Goal: Task Accomplishment & Management: Use online tool/utility

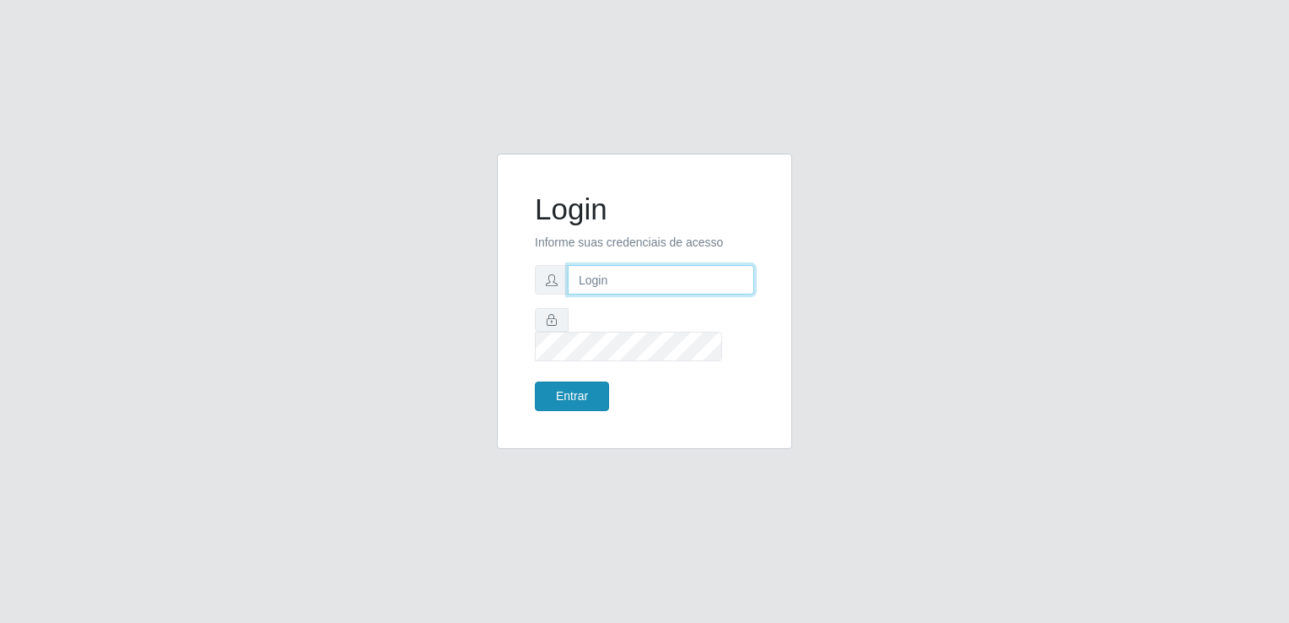
type input "[EMAIL_ADDRESS][DOMAIN_NAME]"
click at [579, 390] on button "Entrar" at bounding box center [572, 396] width 74 height 30
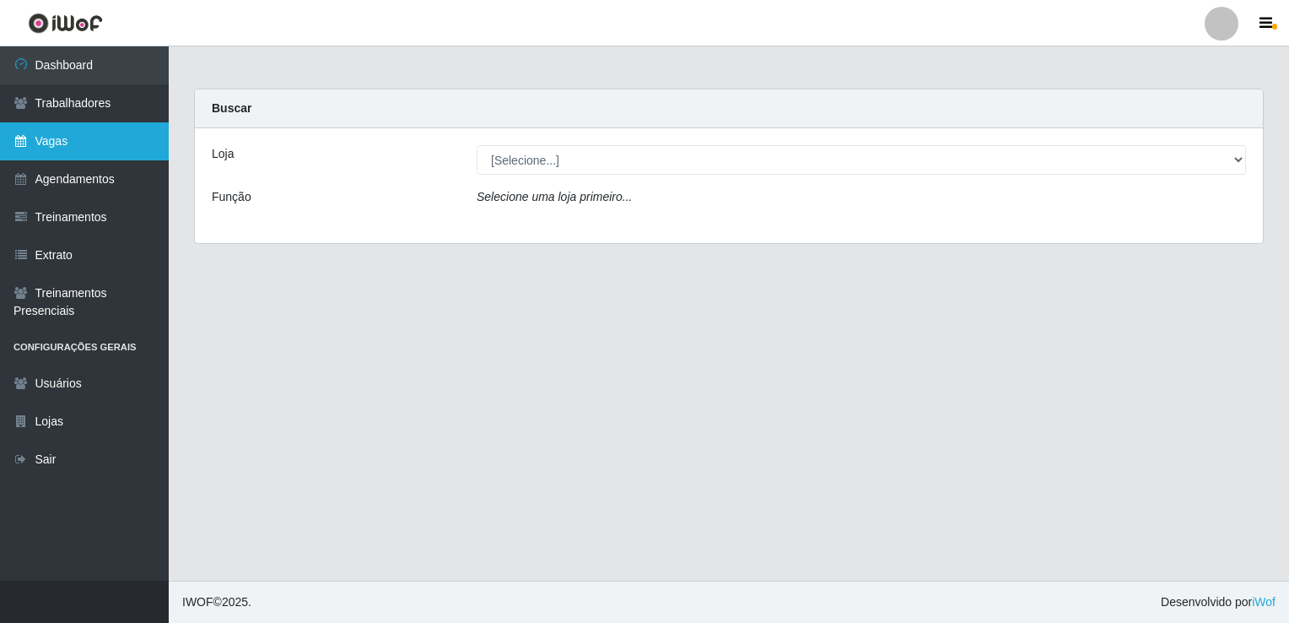
click at [108, 133] on link "Vagas" at bounding box center [84, 141] width 169 height 38
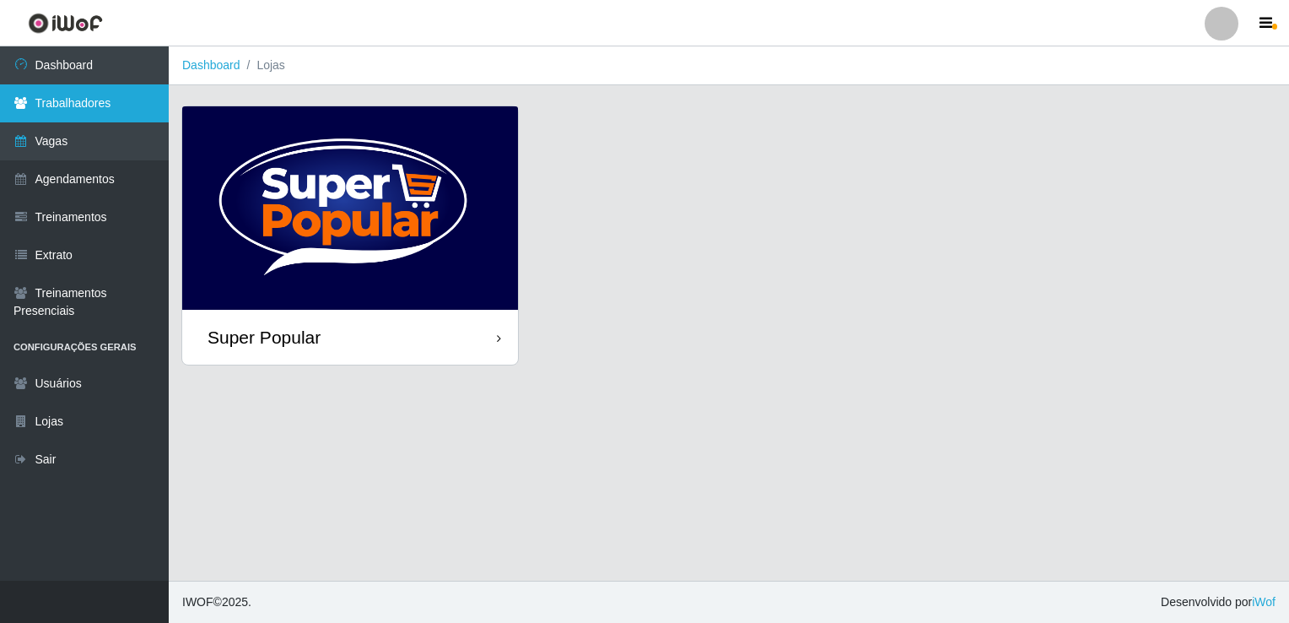
click at [138, 105] on link "Trabalhadores" at bounding box center [84, 103] width 169 height 38
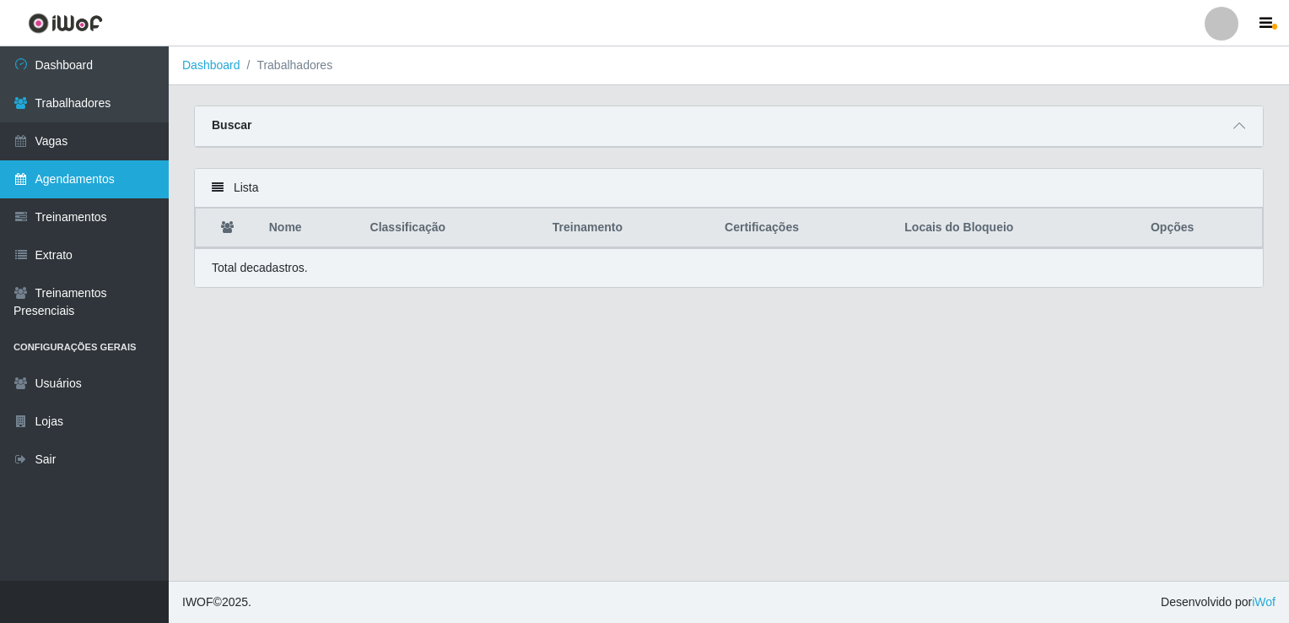
click at [122, 187] on link "Agendamentos" at bounding box center [84, 179] width 169 height 38
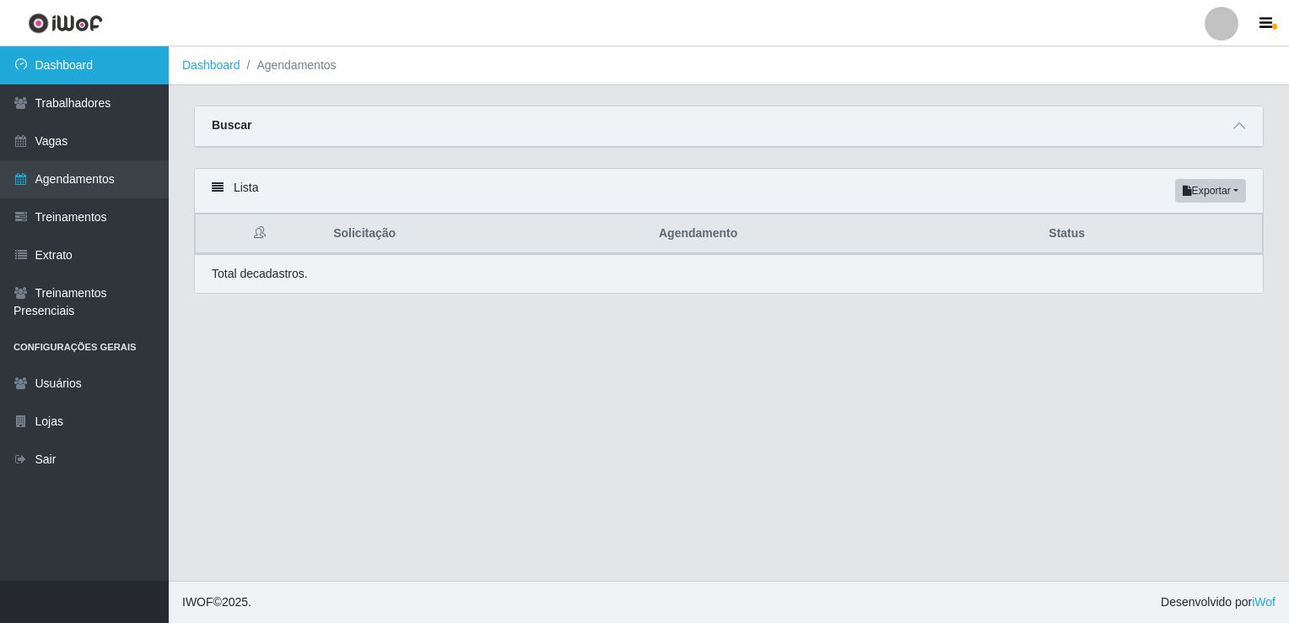
click at [132, 65] on link "Dashboard" at bounding box center [84, 65] width 169 height 38
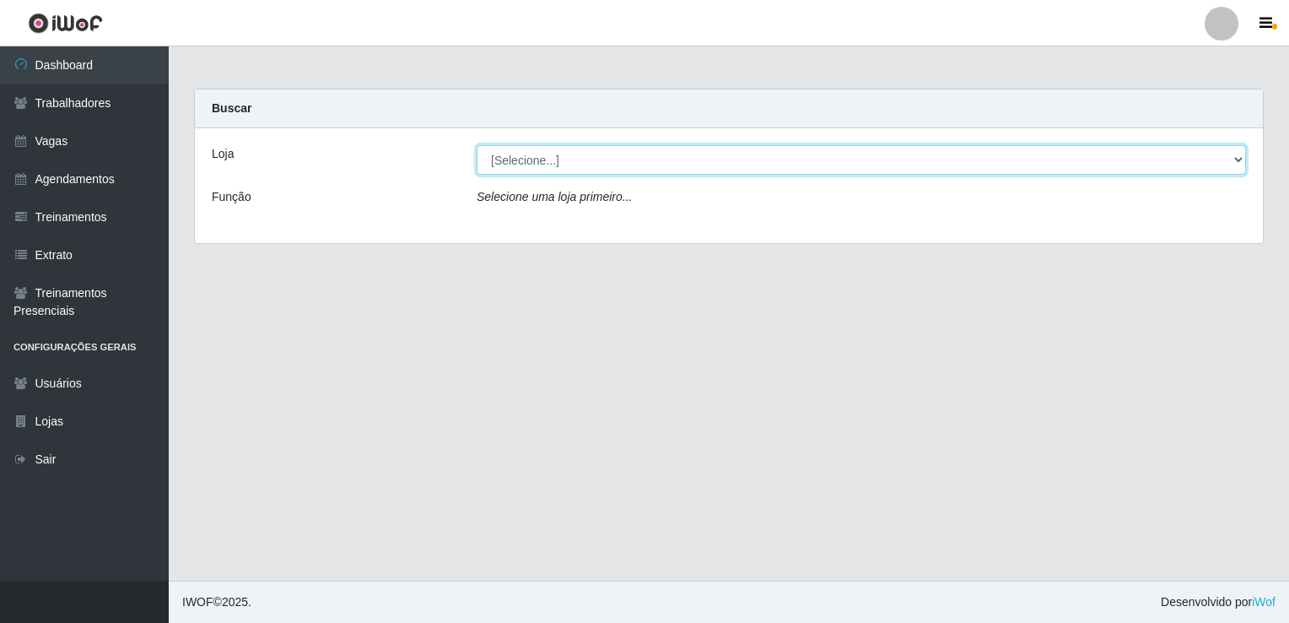
click at [517, 164] on select "[Selecione...] Super Popular" at bounding box center [862, 160] width 770 height 30
select select "537"
click at [477, 145] on select "[Selecione...] Super Popular" at bounding box center [862, 160] width 770 height 30
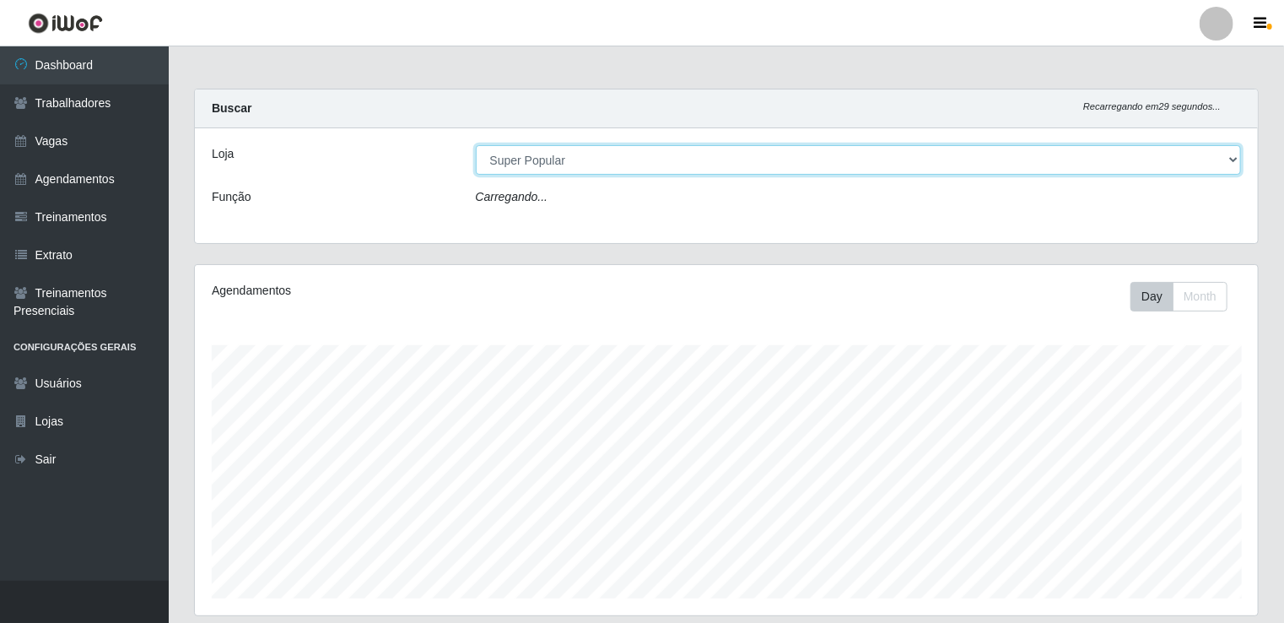
scroll to position [350, 1063]
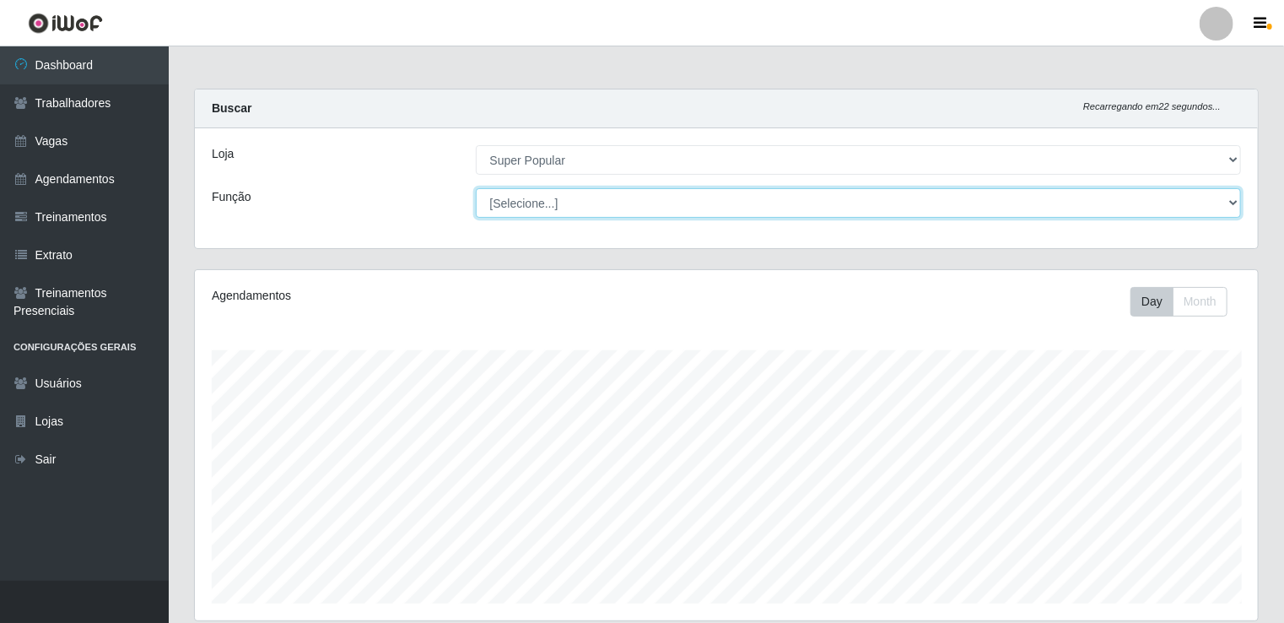
click at [560, 200] on select "[Selecione...] Repositor Repositor + Repositor ++" at bounding box center [859, 203] width 766 height 30
select select "24"
click at [476, 188] on select "[Selecione...] Repositor Repositor + Repositor ++" at bounding box center [859, 203] width 766 height 30
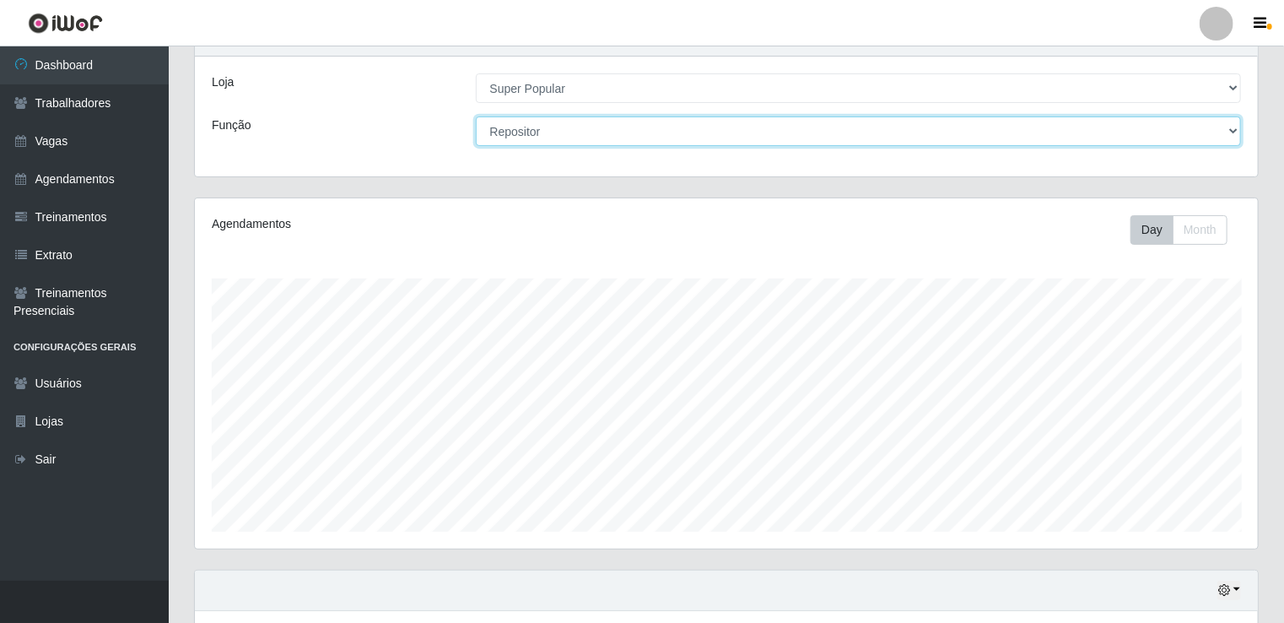
scroll to position [194, 0]
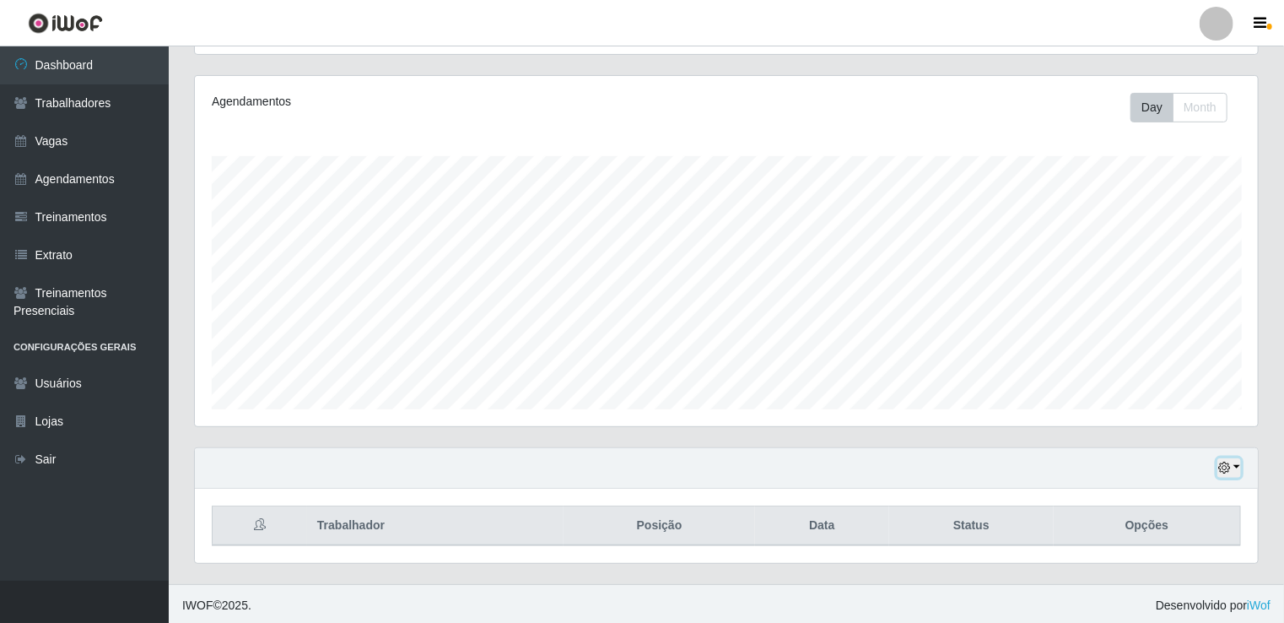
click at [1232, 467] on button "button" at bounding box center [1230, 467] width 24 height 19
click at [1205, 399] on button "1 Semana" at bounding box center [1173, 405] width 133 height 35
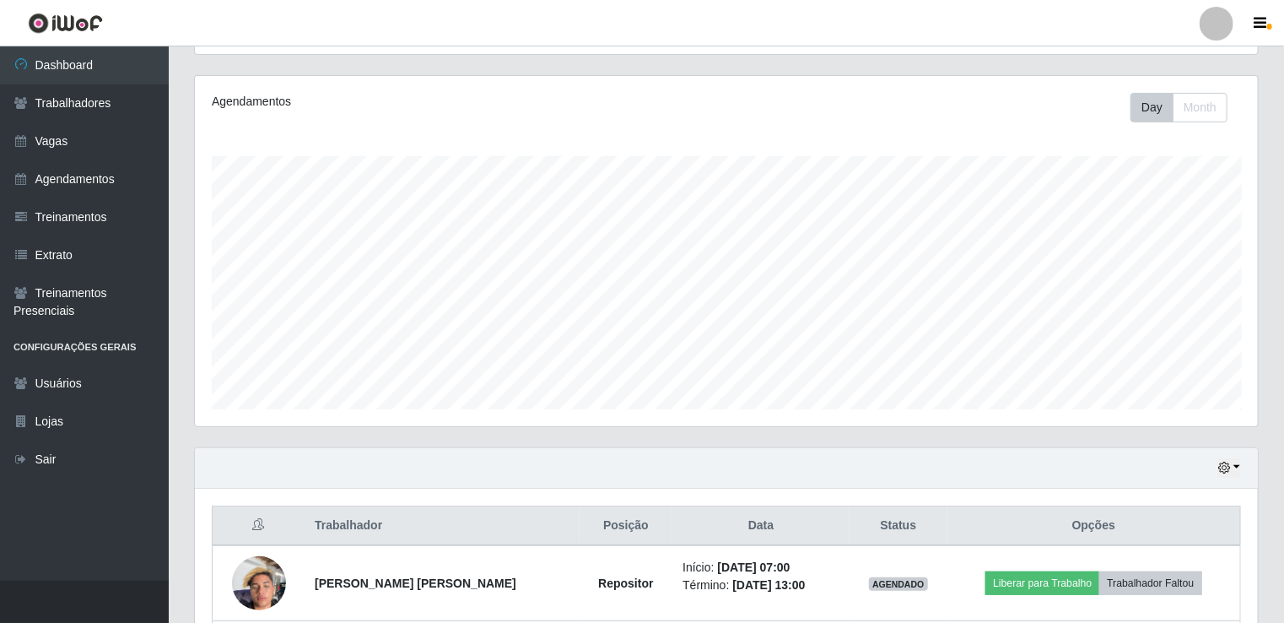
scroll to position [344, 0]
